Goal: Task Accomplishment & Management: Complete application form

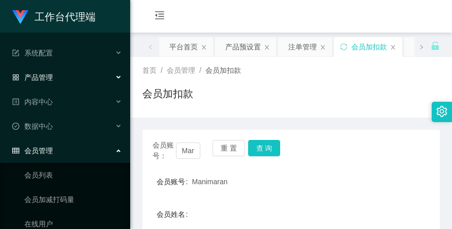
click at [71, 70] on div "产品管理" at bounding box center [65, 77] width 130 height 20
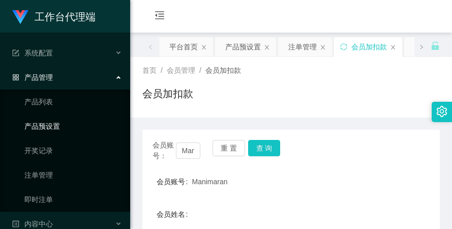
click at [67, 126] on link "产品预设置" at bounding box center [73, 126] width 98 height 20
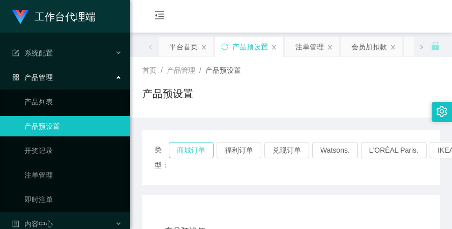
click at [190, 147] on button "商城订单" at bounding box center [191, 150] width 45 height 16
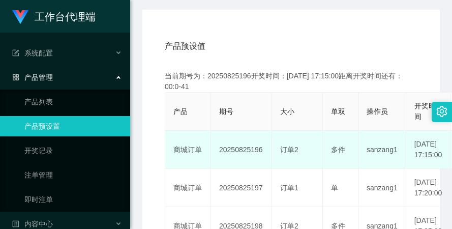
scroll to position [203, 0]
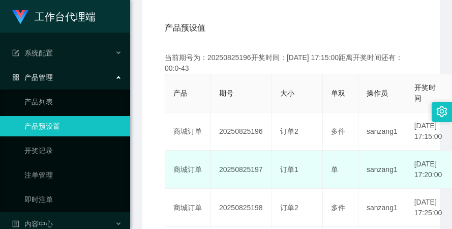
drag, startPoint x: 217, startPoint y: 182, endPoint x: 265, endPoint y: 180, distance: 47.8
click at [265, 180] on td "20250825197" at bounding box center [241, 169] width 61 height 38
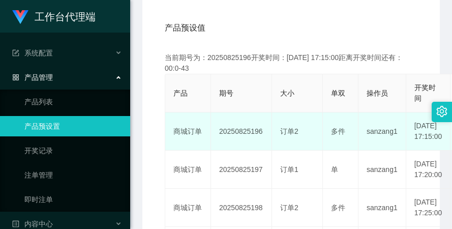
copy td "20250825197"
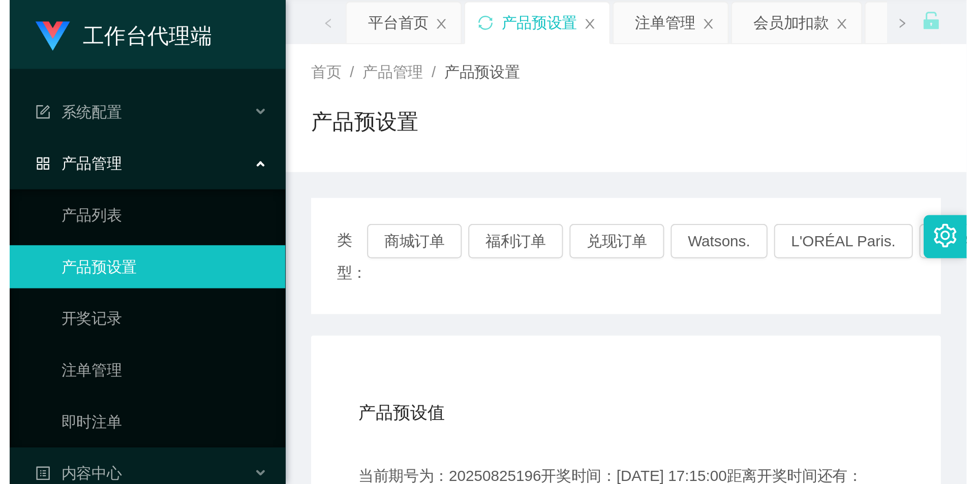
scroll to position [0, 0]
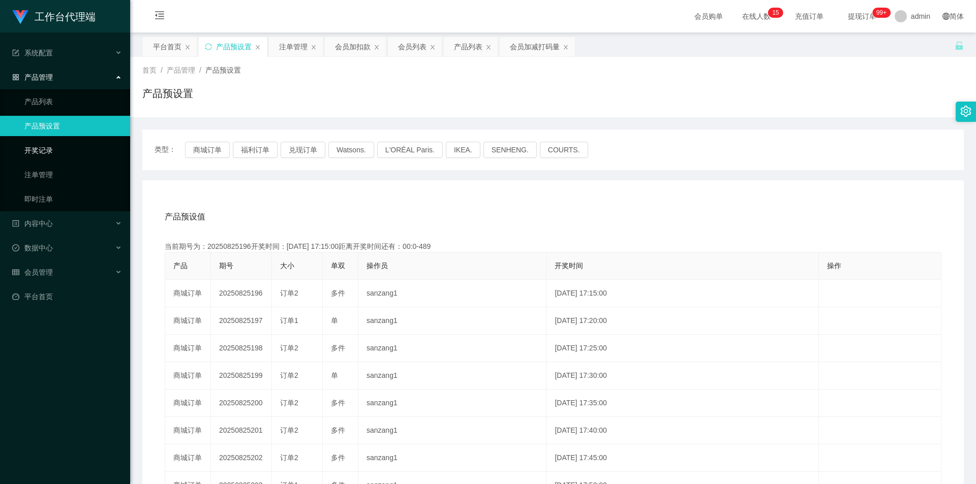
click at [76, 149] on link "开奖记录" at bounding box center [73, 150] width 98 height 20
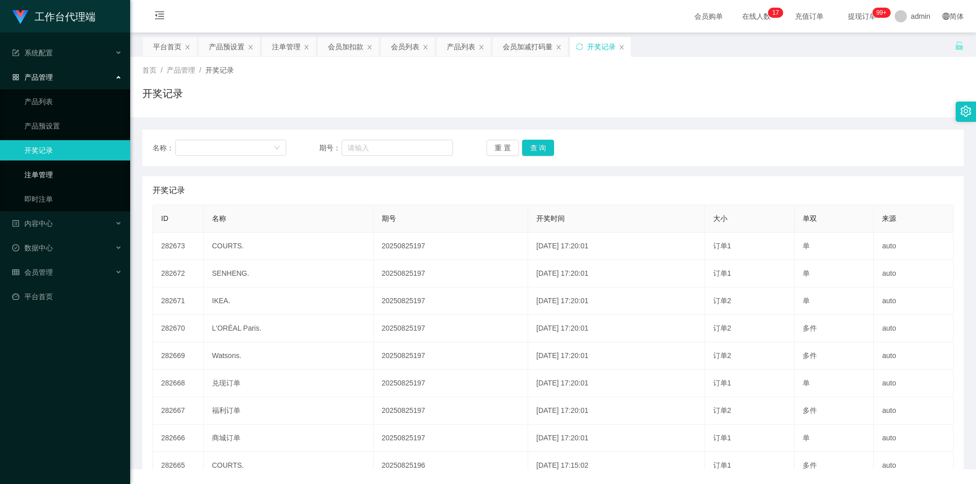
click at [71, 170] on link "注单管理" at bounding box center [73, 175] width 98 height 20
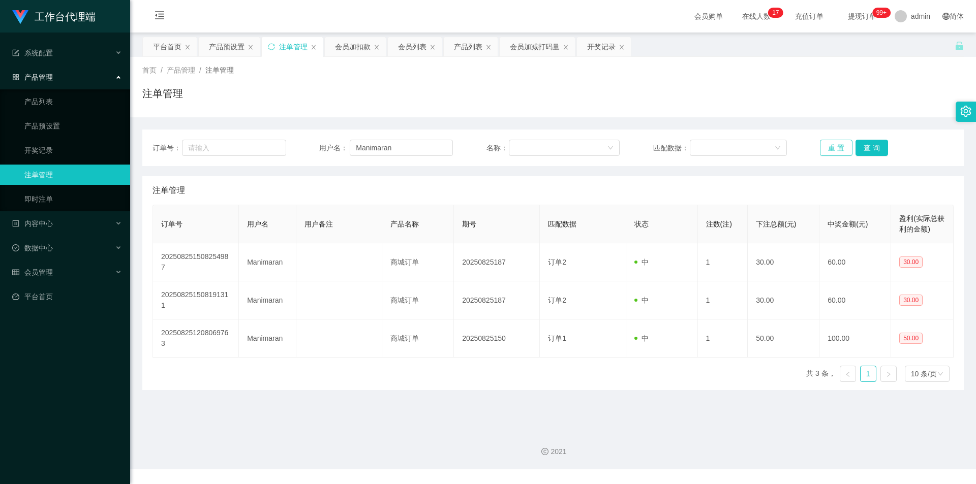
drag, startPoint x: 827, startPoint y: 151, endPoint x: 850, endPoint y: 149, distance: 23.0
click at [451, 151] on button "重 置" at bounding box center [836, 148] width 33 height 16
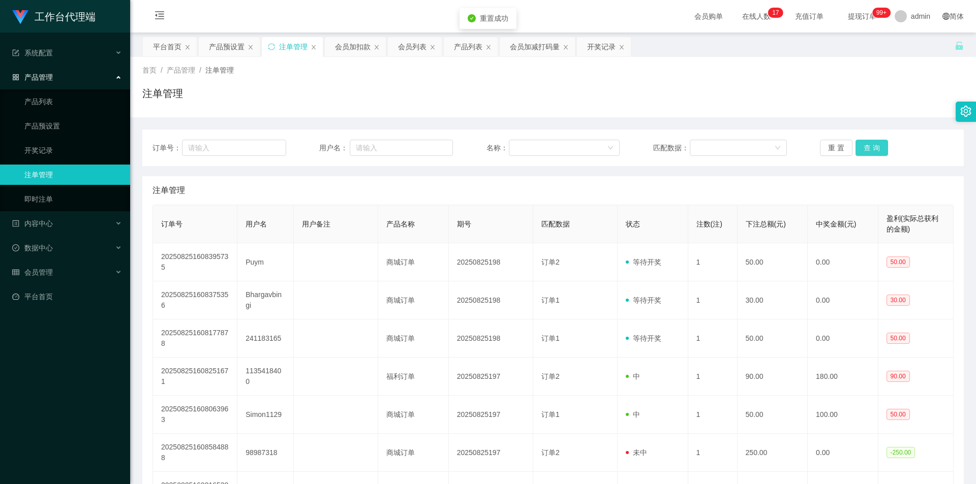
click at [451, 148] on button "查 询" at bounding box center [872, 148] width 33 height 16
click at [58, 228] on div "会员管理" at bounding box center [65, 272] width 130 height 20
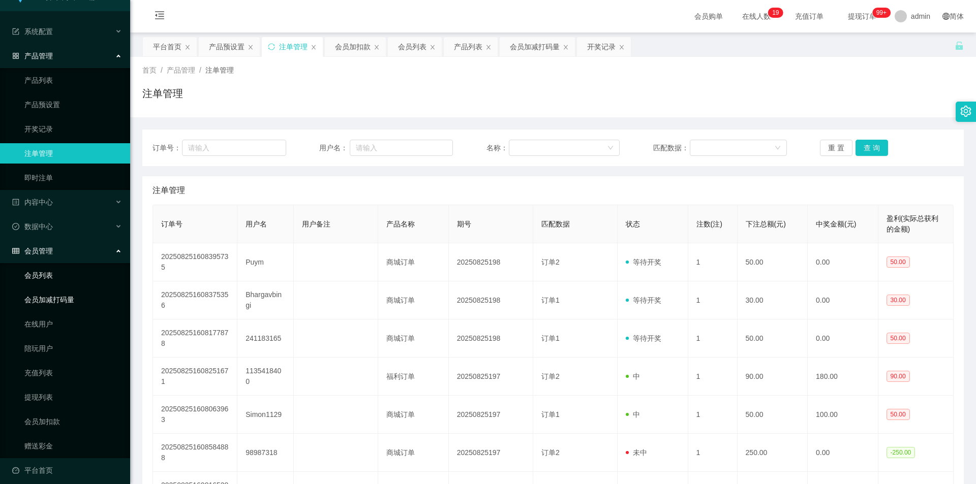
scroll to position [28, 0]
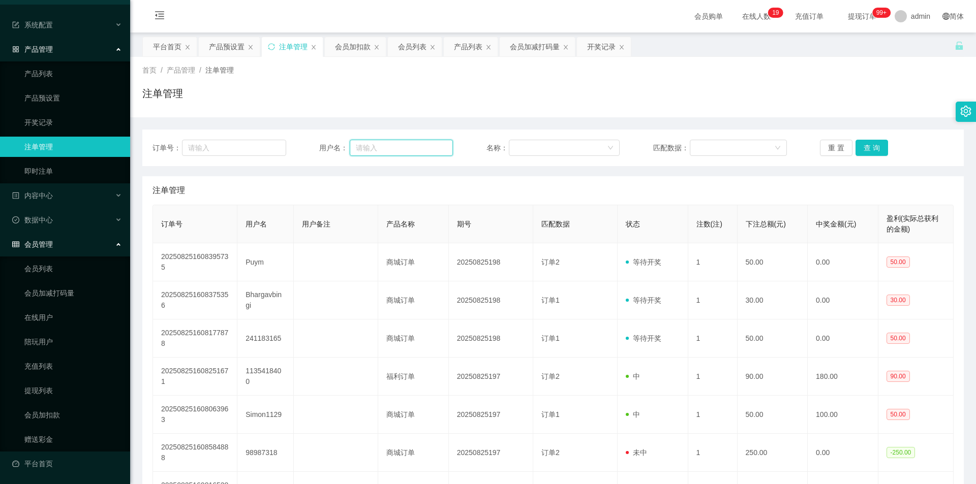
click at [373, 142] on input "text" at bounding box center [401, 148] width 103 height 16
paste input "Bhargavbingi"
type input "Bhargavbingi"
click at [451, 148] on button "查 询" at bounding box center [872, 148] width 33 height 16
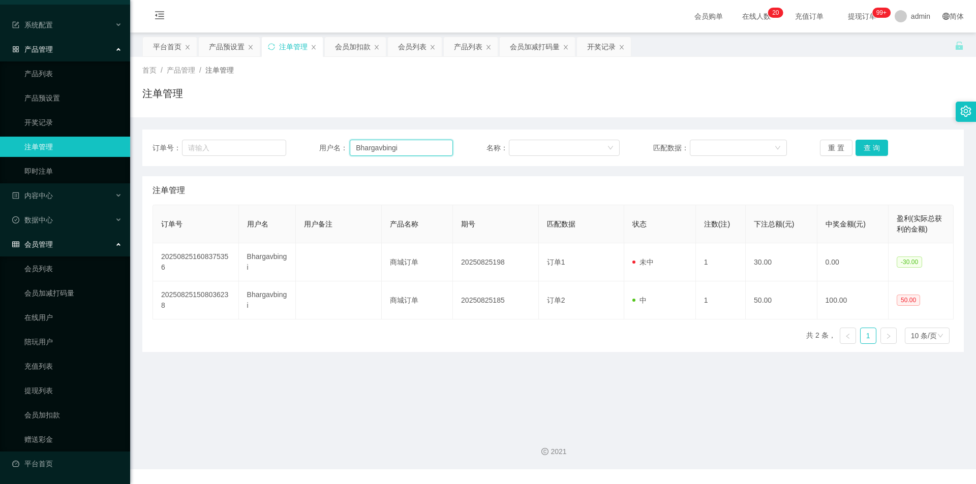
drag, startPoint x: 407, startPoint y: 152, endPoint x: 349, endPoint y: 155, distance: 58.5
click at [350, 155] on input "Bhargavbingi" at bounding box center [401, 148] width 103 height 16
click at [451, 139] on div "订单号： 用户名： 名称： 匹配数据： 重 置 查 询" at bounding box center [553, 148] width 822 height 37
click at [451, 144] on button "查 询" at bounding box center [872, 148] width 33 height 16
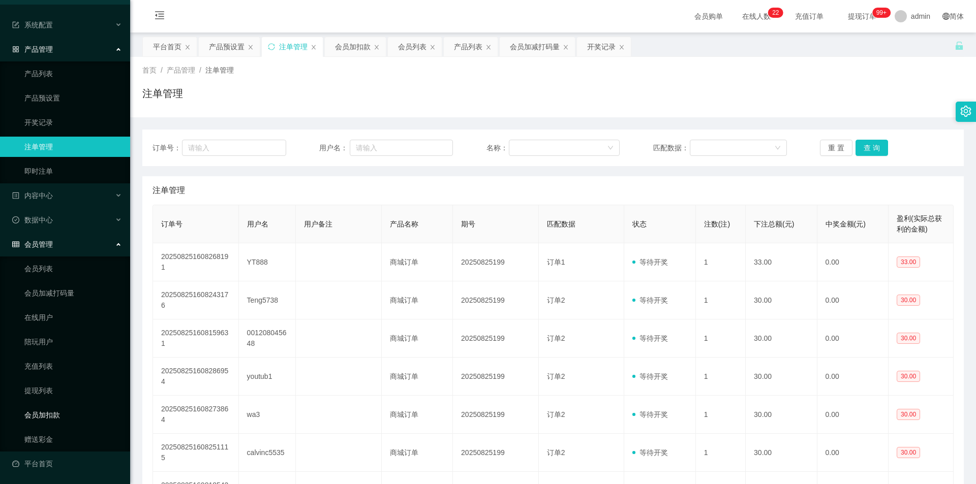
click at [77, 228] on link "会员加扣款" at bounding box center [73, 415] width 98 height 20
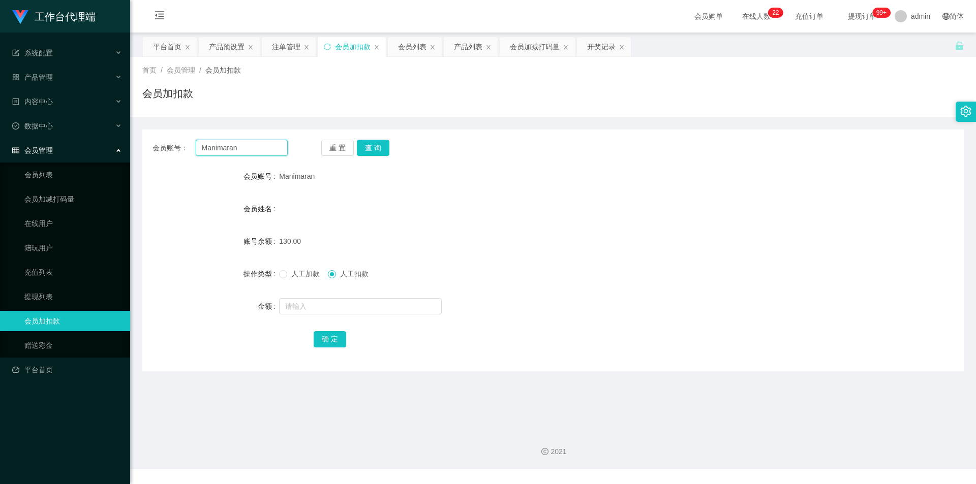
drag, startPoint x: 248, startPoint y: 153, endPoint x: 201, endPoint y: 149, distance: 46.4
click at [201, 149] on input "Manimaran" at bounding box center [242, 148] width 92 height 16
paste input "Bhargavbingi"
type input "Bhargavbingi"
click at [372, 141] on button "查 询" at bounding box center [373, 148] width 33 height 16
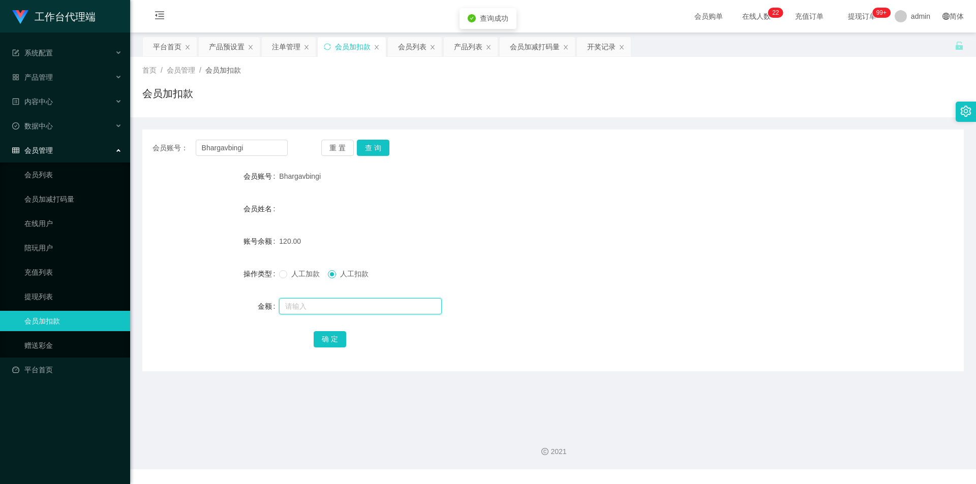
click at [303, 228] on input "text" at bounding box center [360, 306] width 163 height 16
click at [287, 228] on span "人工加款" at bounding box center [305, 274] width 37 height 8
click at [296, 228] on input "text" at bounding box center [360, 306] width 163 height 16
type input "10"
click at [333, 228] on button "确 定" at bounding box center [330, 339] width 33 height 16
